Goal: Transaction & Acquisition: Obtain resource

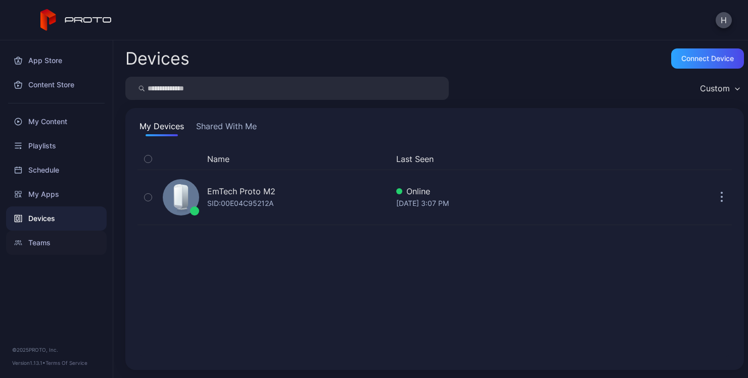
click at [56, 247] on div "Teams" at bounding box center [56, 243] width 101 height 24
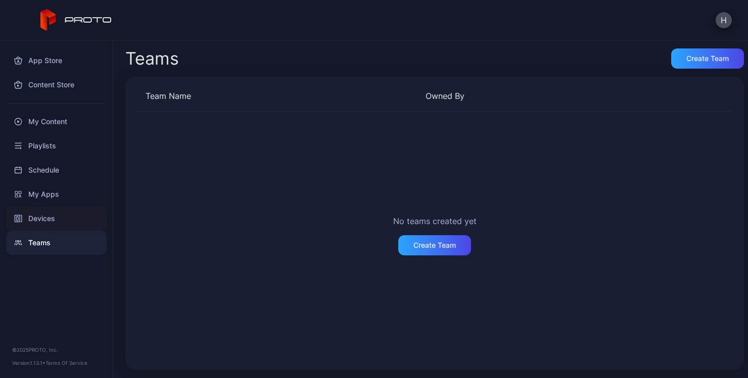
click at [58, 224] on div "Devices" at bounding box center [56, 219] width 101 height 24
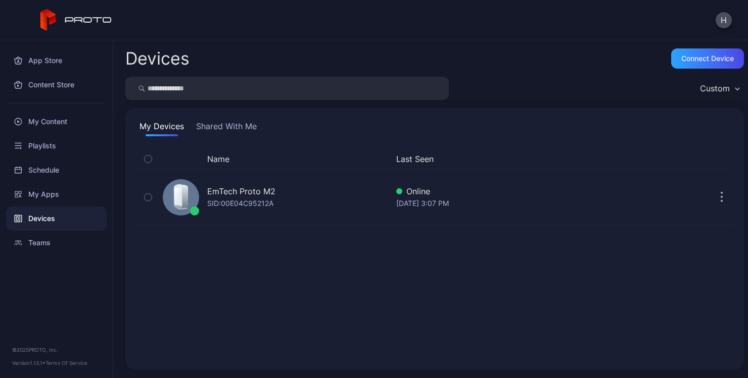
click at [226, 129] on button "Shared With Me" at bounding box center [226, 128] width 65 height 16
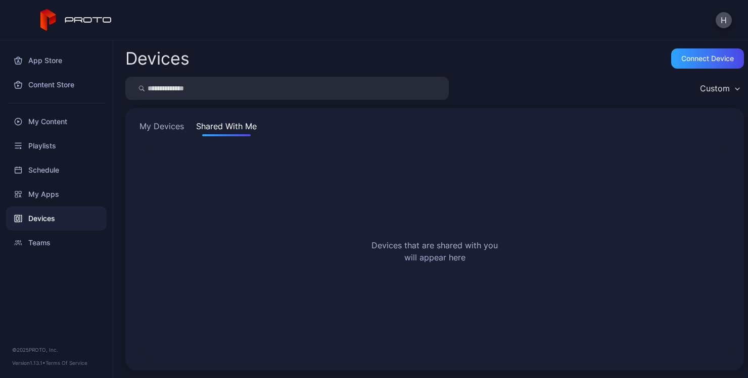
click at [165, 122] on button "My Devices" at bounding box center [161, 128] width 49 height 16
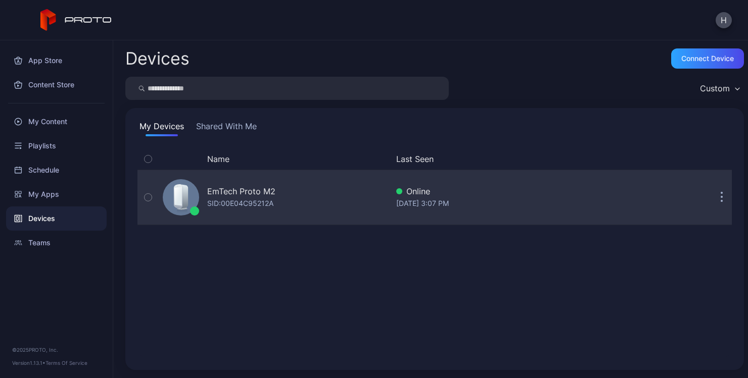
click at [711, 202] on button "button" at bounding box center [721, 197] width 20 height 20
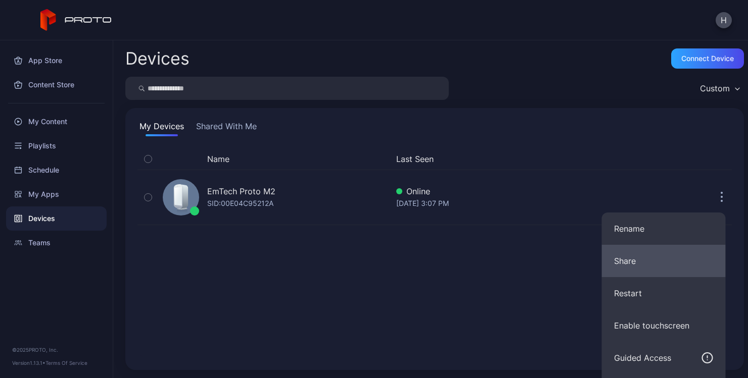
click at [650, 266] on button "Share" at bounding box center [664, 261] width 124 height 32
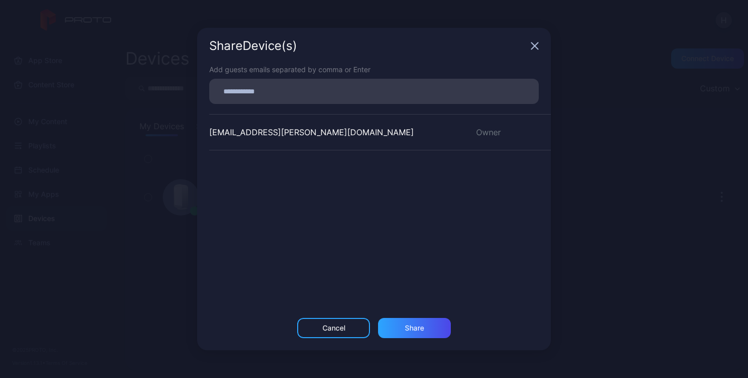
click at [299, 80] on div at bounding box center [373, 91] width 329 height 25
click at [297, 90] on input at bounding box center [373, 91] width 317 height 13
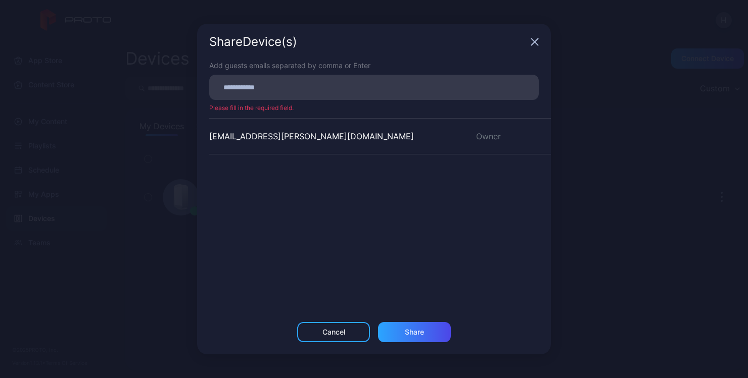
paste input
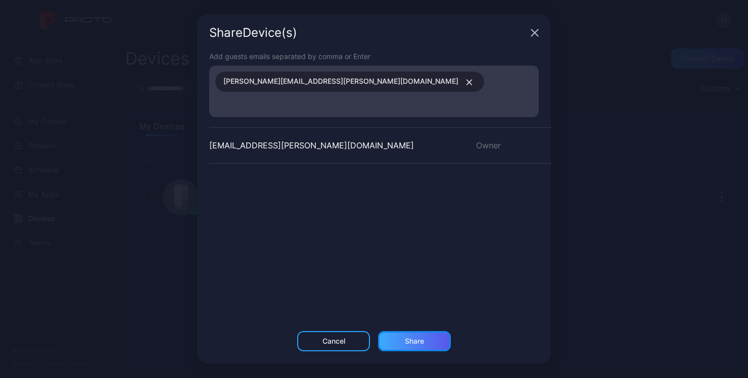
click at [410, 338] on div "Share" at bounding box center [414, 342] width 19 height 8
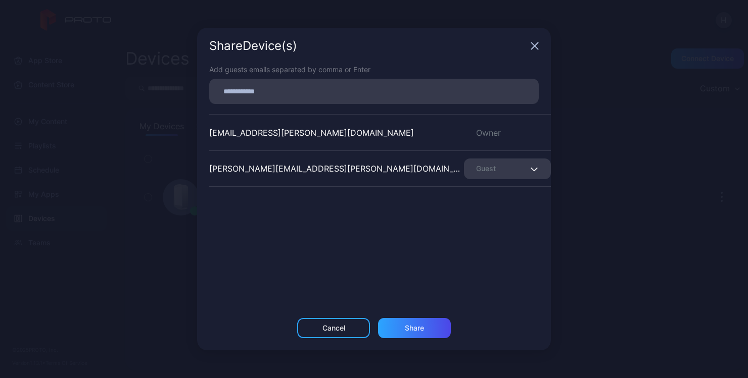
click at [504, 168] on div "Guest" at bounding box center [507, 169] width 87 height 21
click at [462, 248] on div "[EMAIL_ADDRESS][PERSON_NAME][DOMAIN_NAME] Owner [PERSON_NAME][DOMAIN_NAME][EMAI…" at bounding box center [380, 190] width 342 height 152
click at [338, 327] on div "Cancel" at bounding box center [333, 328] width 23 height 8
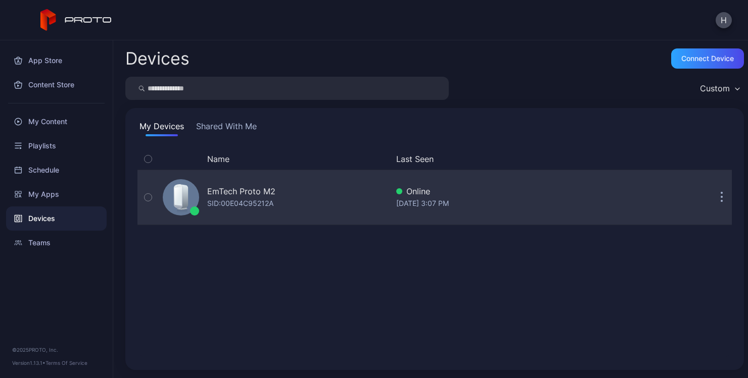
click at [711, 201] on button "button" at bounding box center [721, 197] width 20 height 20
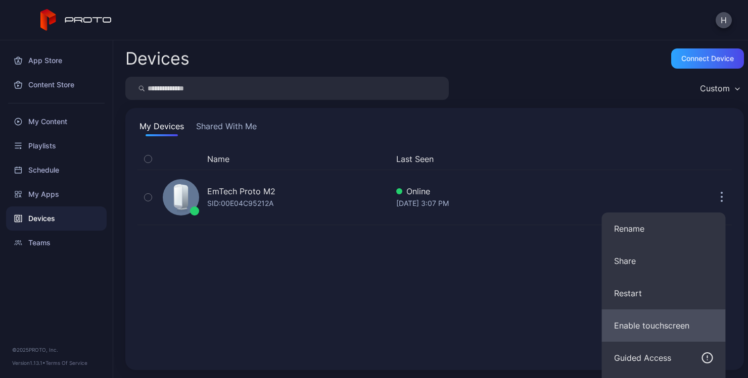
click at [642, 320] on button "Enable touchscreen" at bounding box center [664, 326] width 124 height 32
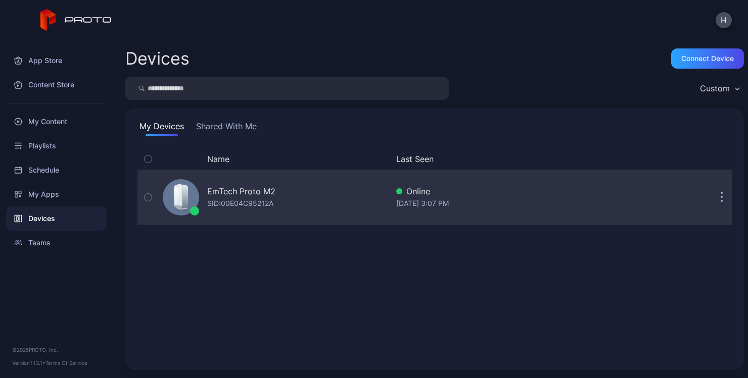
click at [711, 202] on button "button" at bounding box center [721, 197] width 20 height 20
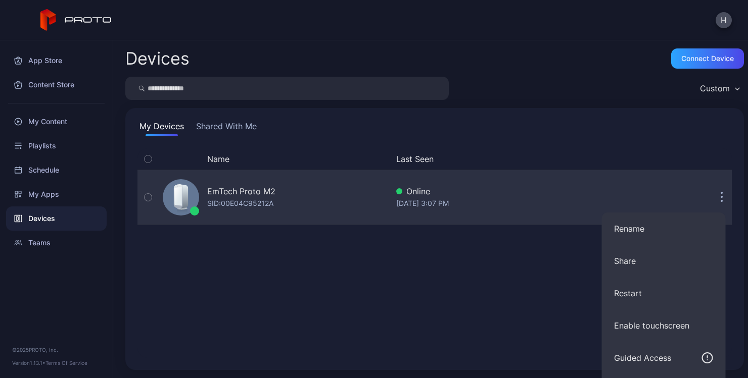
click at [416, 159] on div "Name Last Seen EmTech Proto M2 SID: 00E04C95212A Online [DATE] 3:07 PM" at bounding box center [434, 254] width 594 height 210
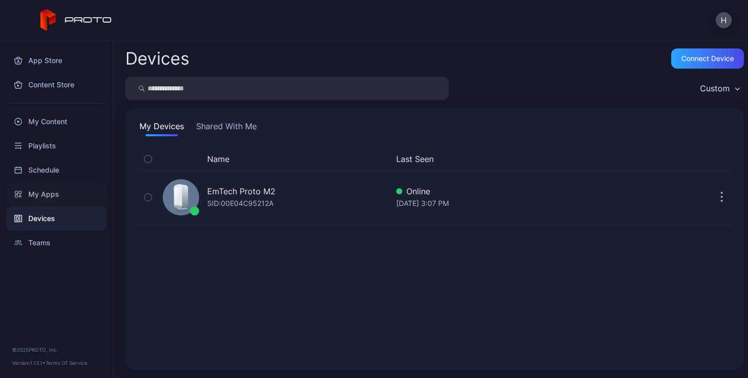
click at [72, 190] on div "My Apps" at bounding box center [56, 194] width 101 height 24
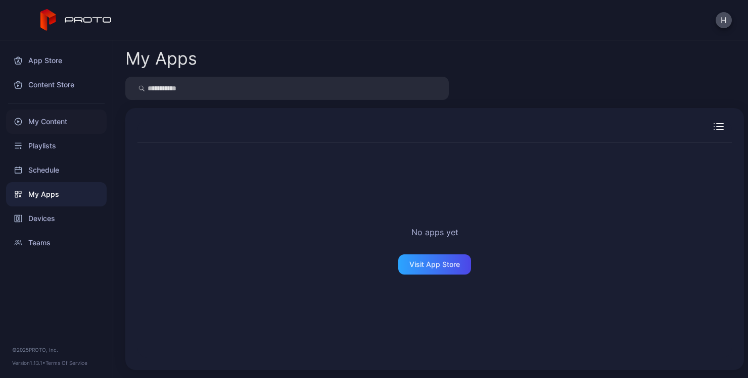
click at [36, 119] on div "My Content" at bounding box center [56, 122] width 101 height 24
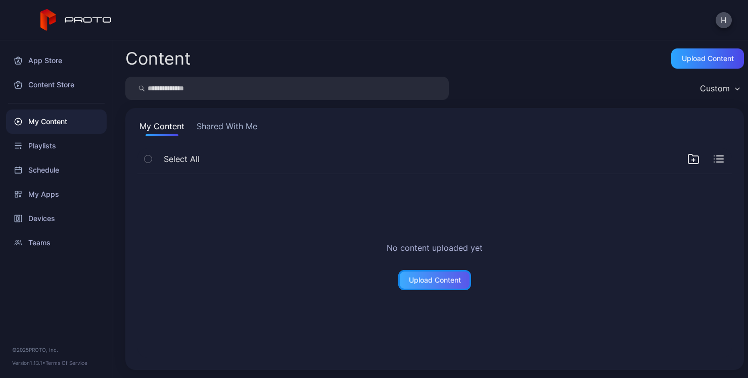
click at [460, 282] on div "Upload Content" at bounding box center [434, 280] width 73 height 20
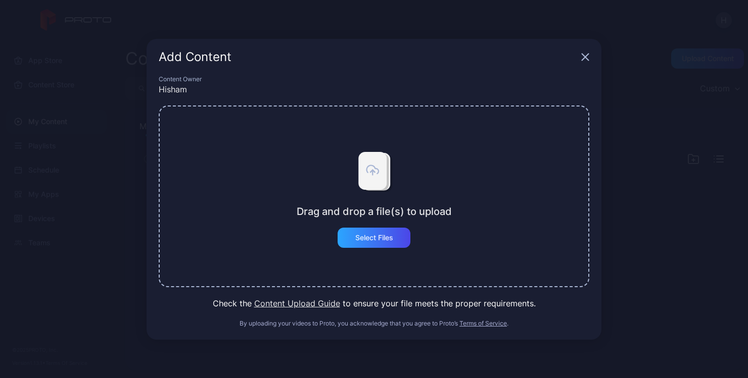
click at [585, 62] on div "Add Content" at bounding box center [374, 57] width 455 height 36
click at [585, 61] on icon "button" at bounding box center [585, 57] width 8 height 8
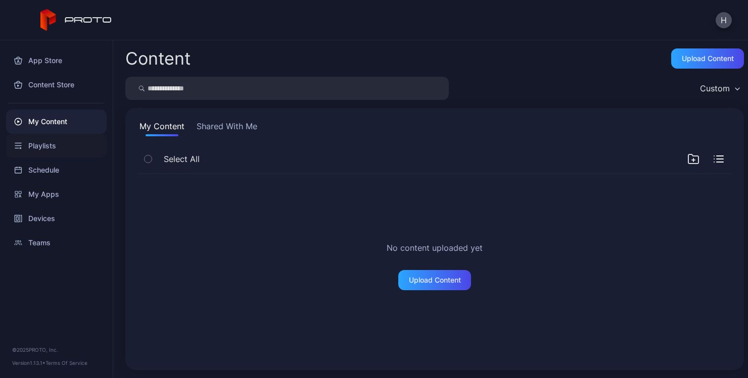
click at [45, 145] on div "Playlists" at bounding box center [56, 146] width 101 height 24
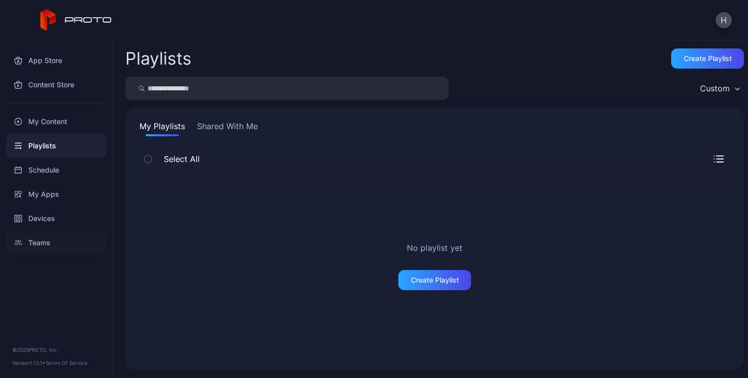
click at [51, 254] on div "Teams" at bounding box center [56, 243] width 101 height 24
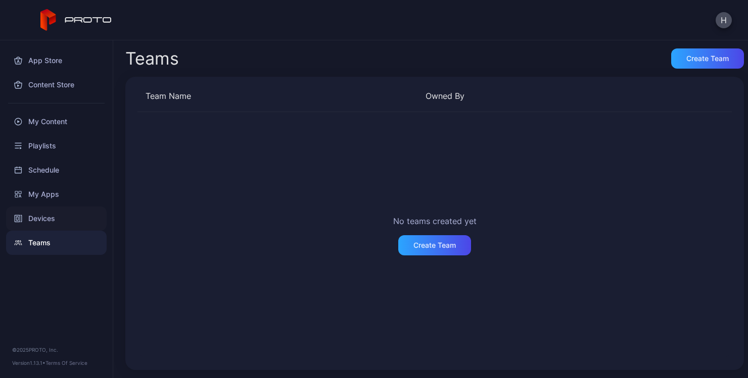
click at [55, 223] on div "Devices" at bounding box center [56, 219] width 101 height 24
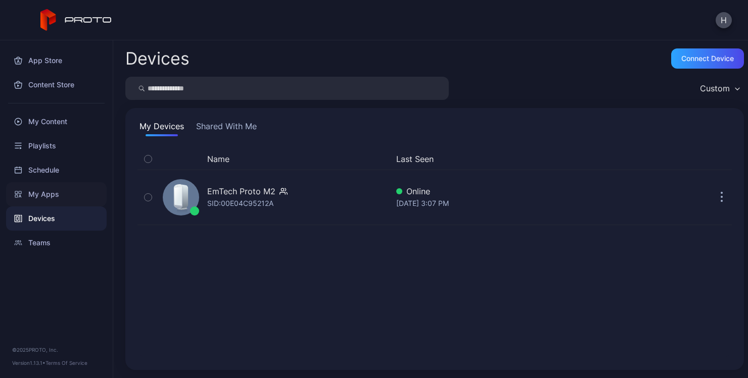
click at [59, 201] on div "My Apps" at bounding box center [56, 194] width 101 height 24
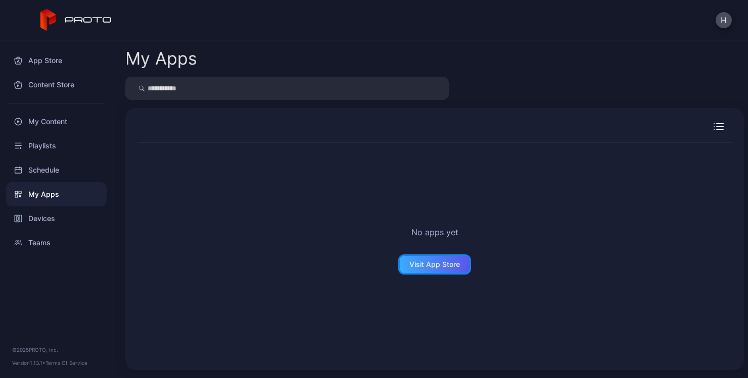
click at [445, 263] on div "Visit App Store" at bounding box center [434, 265] width 51 height 8
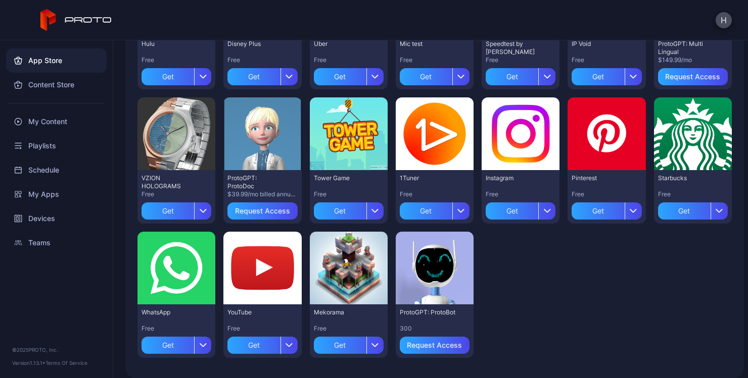
scroll to position [328, 0]
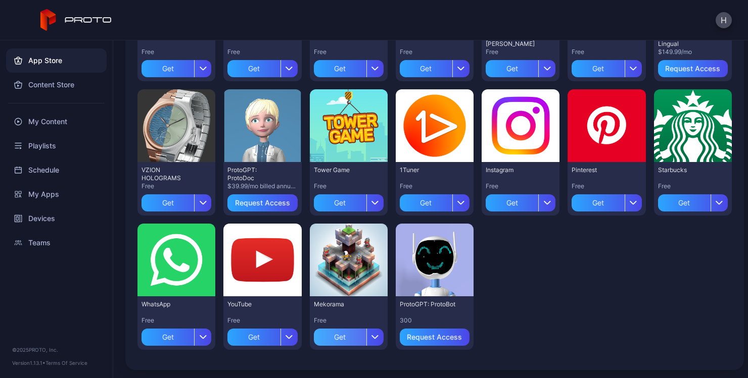
click at [339, 336] on div "Get" at bounding box center [340, 337] width 53 height 17
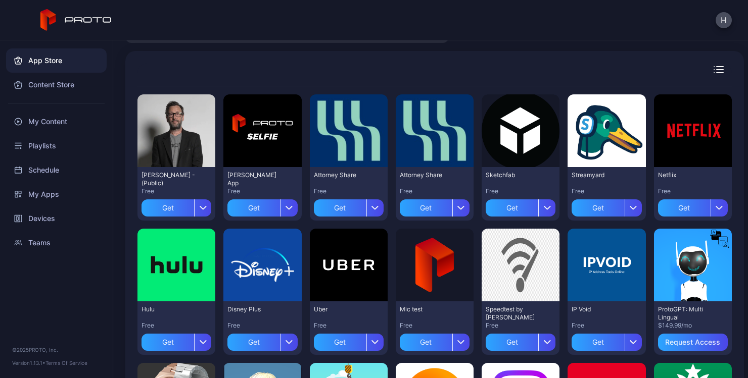
scroll to position [53, 0]
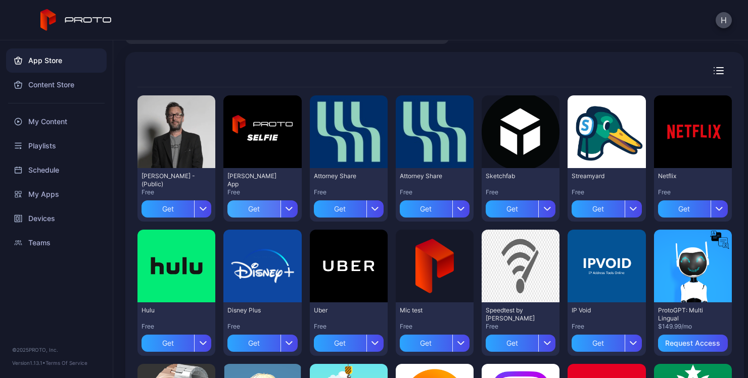
click at [252, 212] on div "Get" at bounding box center [253, 209] width 53 height 17
click at [687, 267] on div "Preview" at bounding box center [693, 266] width 32 height 16
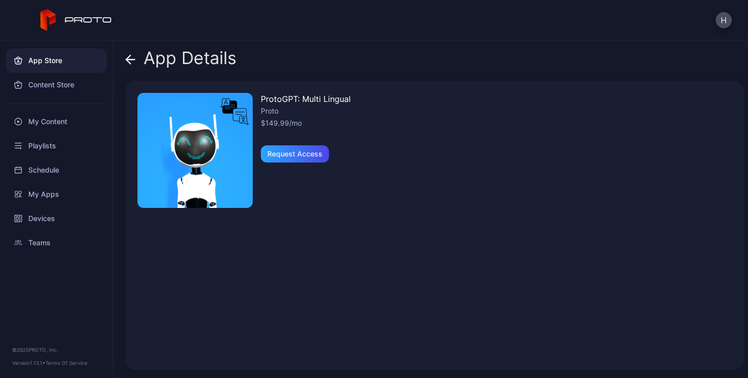
click at [220, 167] on img at bounding box center [194, 150] width 115 height 115
click at [40, 119] on div "My Content" at bounding box center [56, 122] width 101 height 24
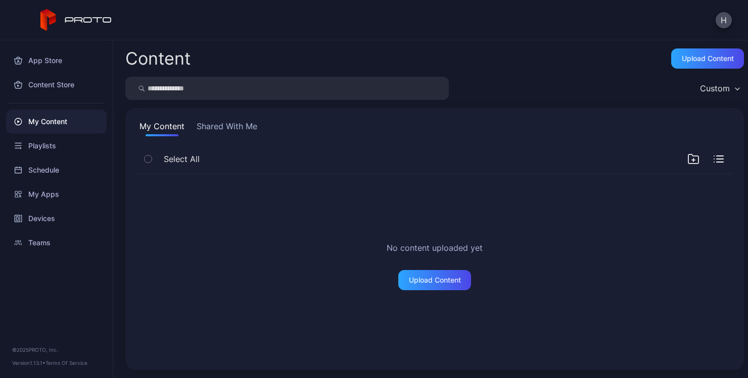
click at [209, 112] on div "My Content Shared With Me Select All No content uploaded yet Upload Content" at bounding box center [434, 239] width 618 height 262
click at [209, 121] on button "Shared With Me" at bounding box center [227, 128] width 65 height 16
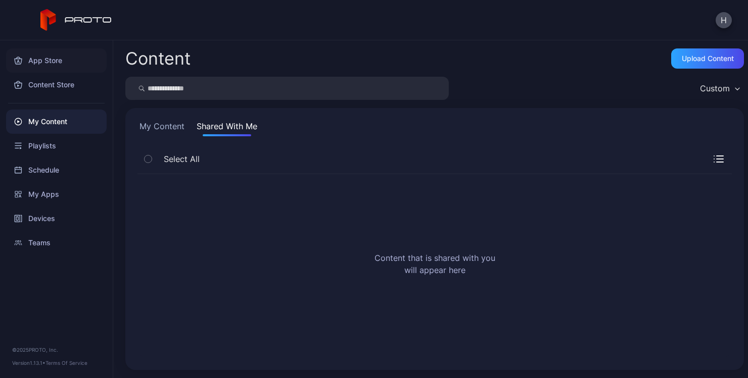
click at [57, 69] on div "App Store" at bounding box center [56, 61] width 101 height 24
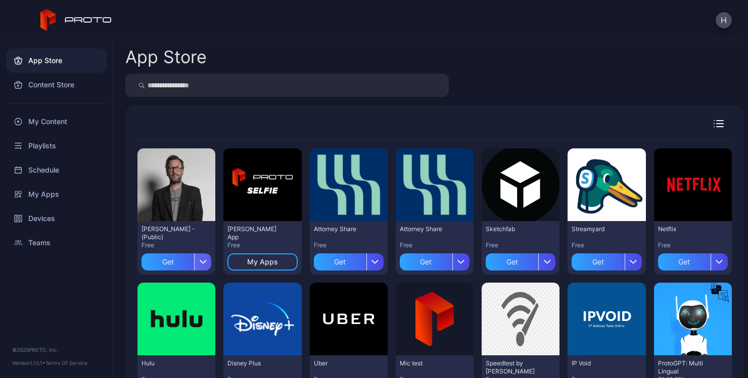
click at [199, 264] on div "button" at bounding box center [202, 262] width 17 height 17
click at [182, 223] on div "[PERSON_NAME] Persona - (Public) Free Get" at bounding box center [176, 248] width 78 height 54
click at [180, 214] on div "Preview" at bounding box center [176, 185] width 78 height 73
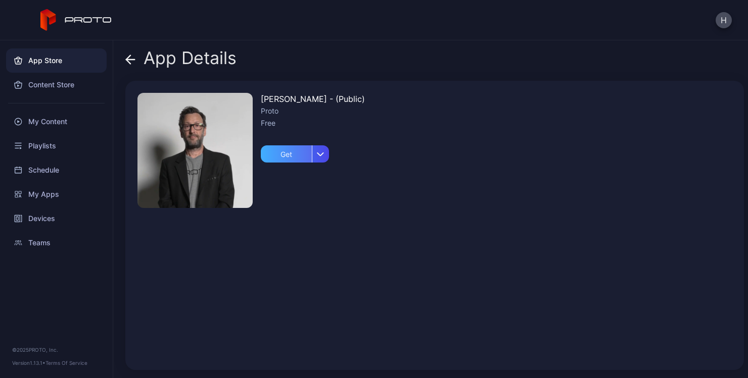
click at [281, 156] on div "Get" at bounding box center [286, 154] width 51 height 17
click at [68, 71] on div "App Store" at bounding box center [56, 61] width 101 height 24
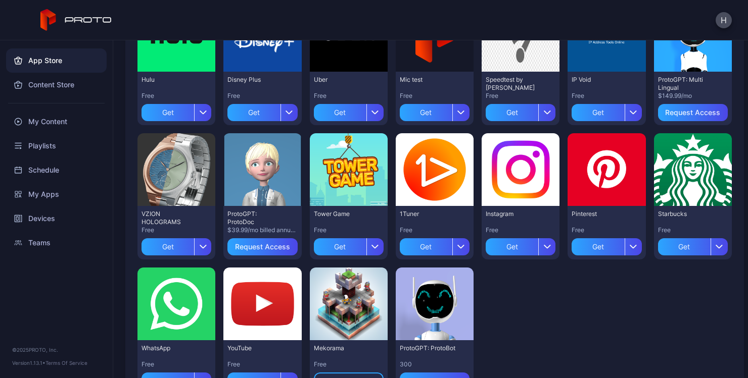
scroll to position [328, 0]
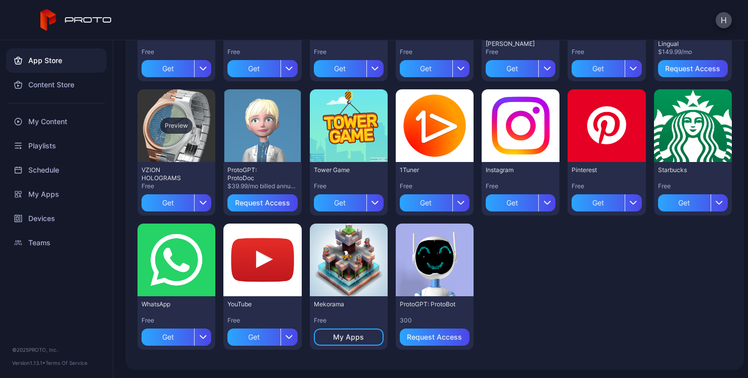
click at [181, 151] on div "Preview" at bounding box center [176, 125] width 78 height 73
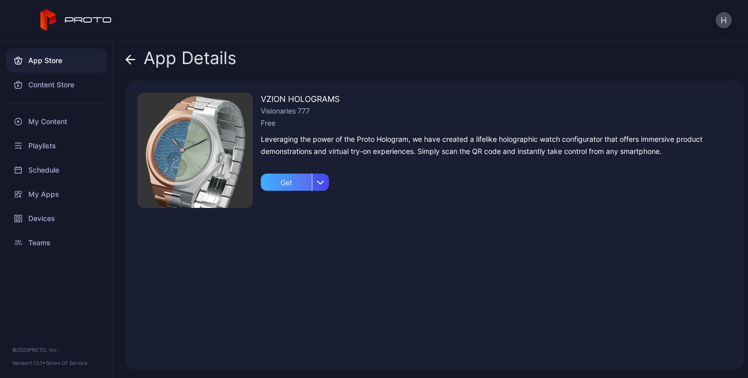
click at [285, 183] on div "Get" at bounding box center [286, 182] width 51 height 17
click at [71, 123] on div "My Content" at bounding box center [56, 122] width 101 height 24
